Goal: Task Accomplishment & Management: Manage account settings

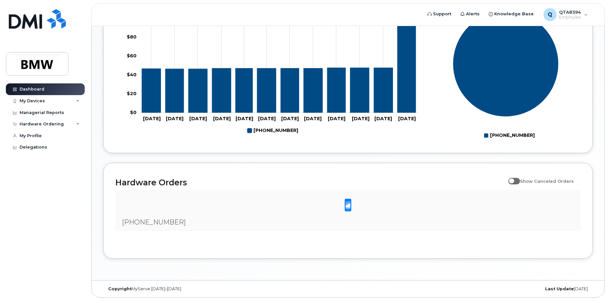
scroll to position [195, 0]
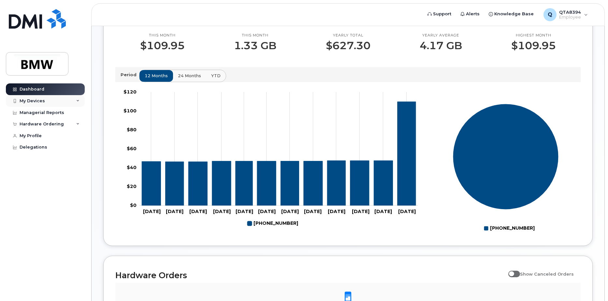
click at [30, 96] on div "My Devices" at bounding box center [45, 101] width 79 height 12
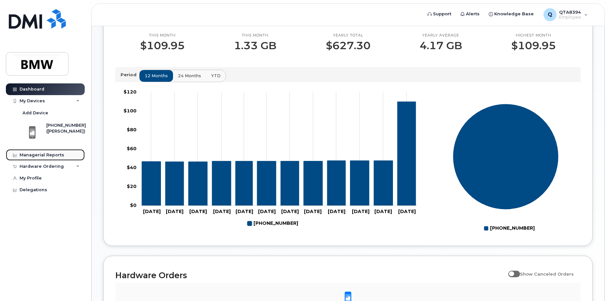
click at [37, 151] on link "Managerial Reports" at bounding box center [45, 155] width 79 height 12
click at [41, 151] on link "Managerial Reports" at bounding box center [45, 155] width 79 height 12
click at [40, 153] on div "Managerial Reports" at bounding box center [42, 154] width 45 height 5
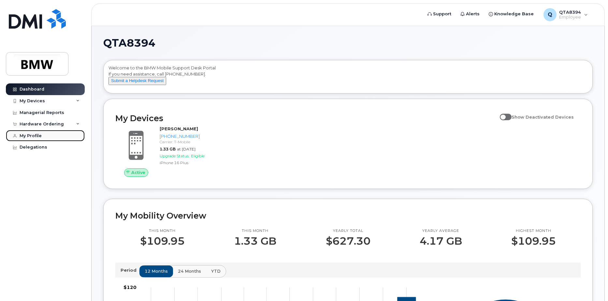
click at [34, 133] on div "My Profile" at bounding box center [31, 135] width 22 height 5
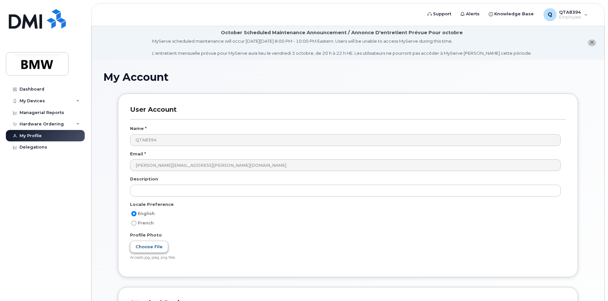
click at [159, 246] on label "Choose File" at bounding box center [149, 247] width 38 height 12
click at [0, 0] on input "Choose File" at bounding box center [0, 0] width 0 height 0
click at [148, 247] on label "Ryan Selfie.jpg" at bounding box center [158, 247] width 57 height 12
click at [0, 0] on input "Ryan Selfie.jpg" at bounding box center [0, 0] width 0 height 0
click at [145, 243] on label "Choose File" at bounding box center [149, 247] width 38 height 12
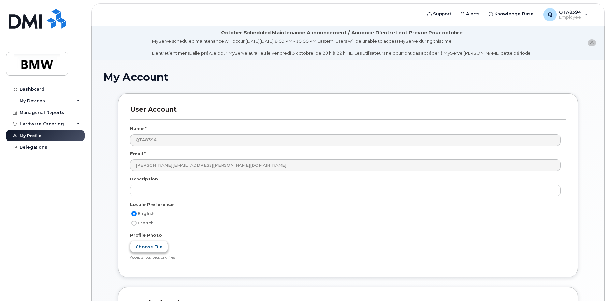
click at [0, 0] on input "Choose File" at bounding box center [0, 0] width 0 height 0
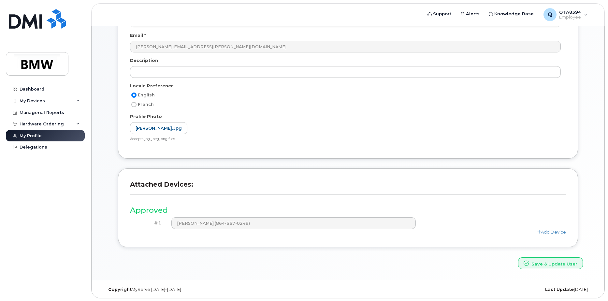
scroll to position [119, 0]
click at [549, 263] on button "Save & Update User" at bounding box center [550, 263] width 65 height 12
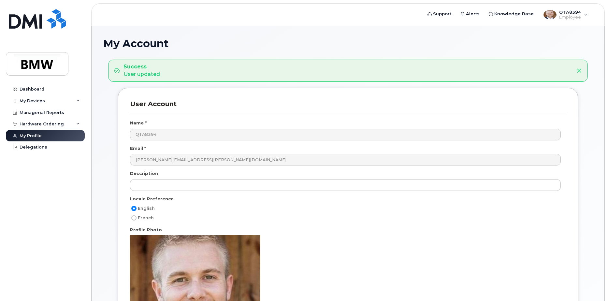
click at [188, 187] on input "text" at bounding box center [345, 185] width 430 height 12
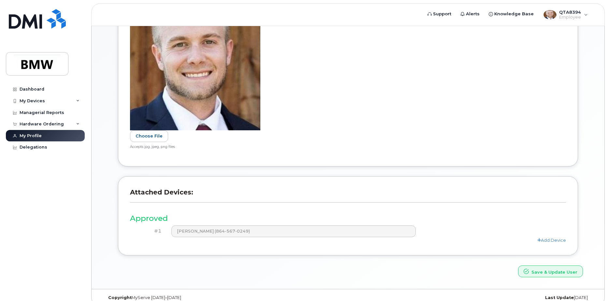
scroll to position [277, 0]
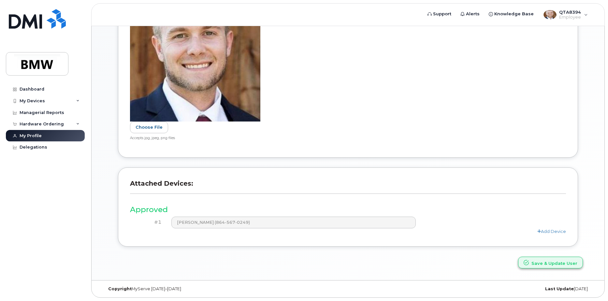
type input "Manager- Purchased Parts Americas, Powertrain"
click at [538, 262] on button "Save & Update User" at bounding box center [550, 263] width 65 height 12
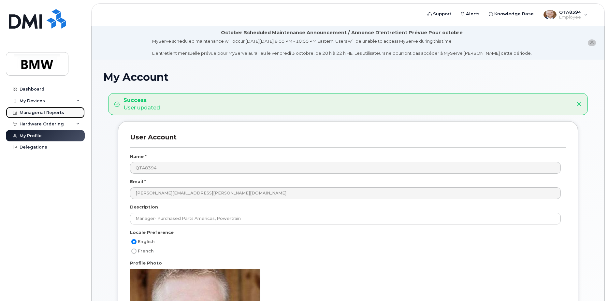
click at [35, 112] on div "Managerial Reports" at bounding box center [42, 112] width 45 height 5
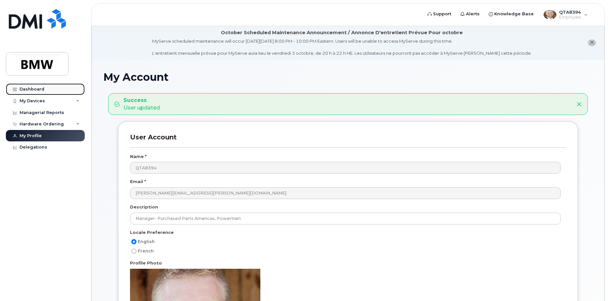
click at [37, 84] on link "Dashboard" at bounding box center [45, 89] width 79 height 12
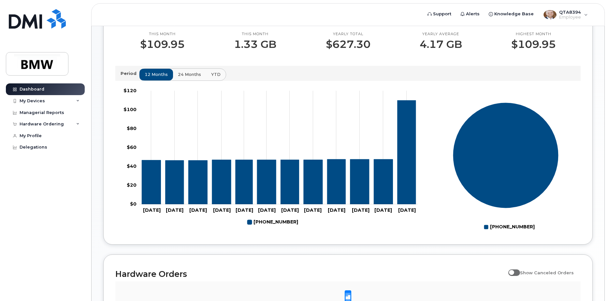
scroll to position [294, 0]
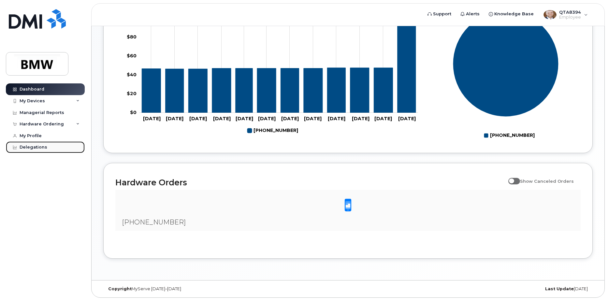
click at [38, 148] on div "Delegations" at bounding box center [34, 147] width 28 height 5
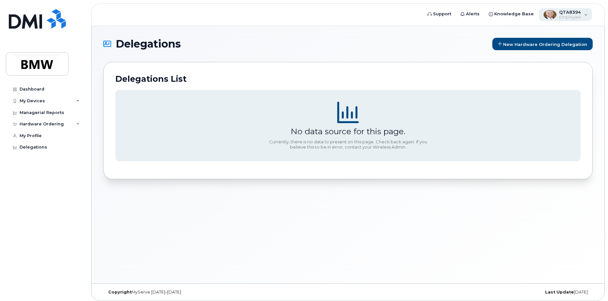
click at [581, 12] on div "QTA8394 Employee" at bounding box center [565, 14] width 53 height 13
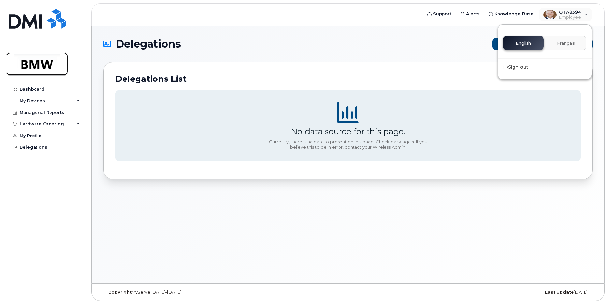
click at [29, 63] on img at bounding box center [37, 63] width 50 height 19
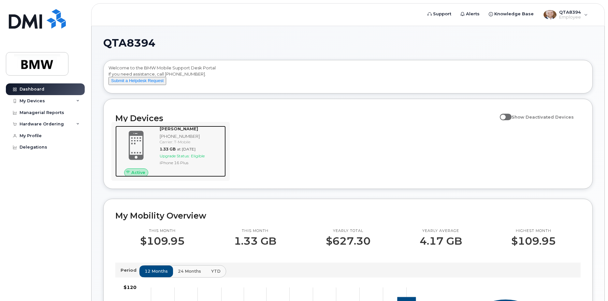
click at [138, 157] on span at bounding box center [135, 145] width 31 height 33
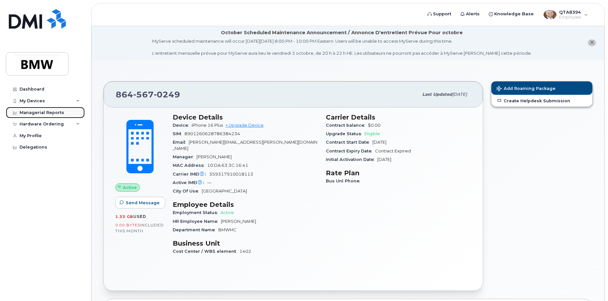
click at [49, 115] on link "Managerial Reports" at bounding box center [45, 113] width 79 height 12
